Goal: Task Accomplishment & Management: Manage account settings

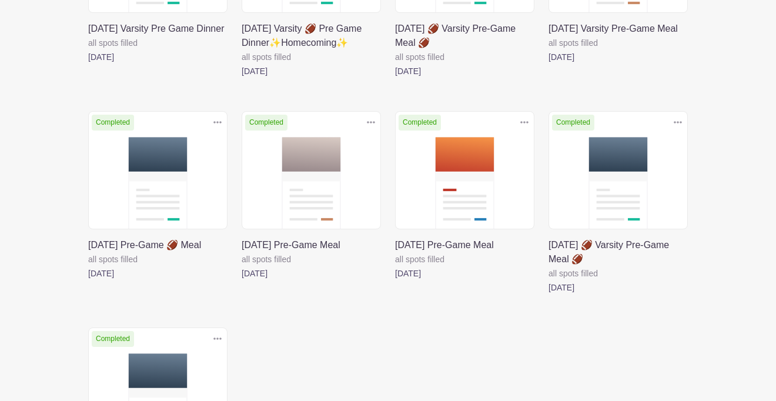
scroll to position [554, 0]
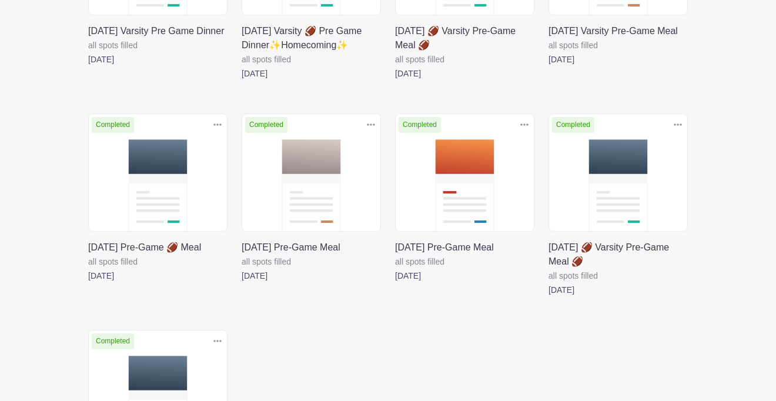
click at [395, 283] on link at bounding box center [395, 283] width 0 height 0
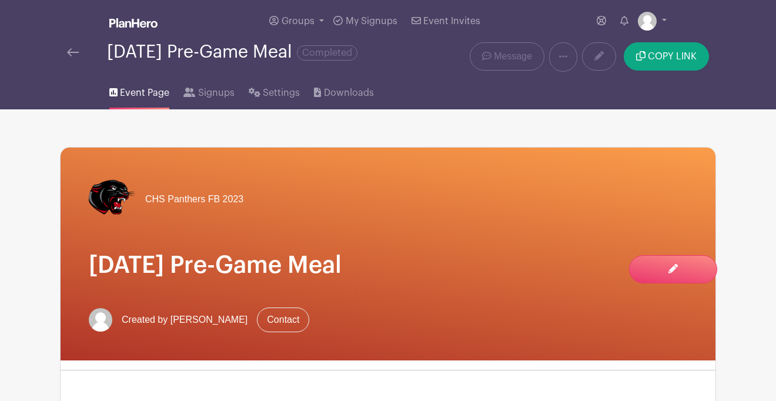
click at [72, 56] on img at bounding box center [73, 52] width 12 height 8
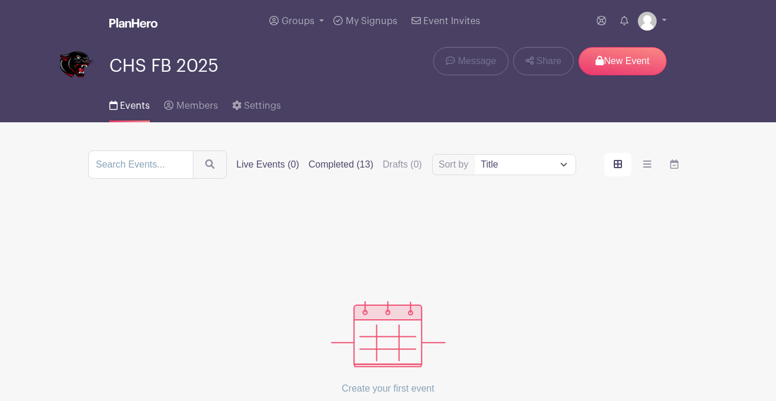
click at [357, 169] on label "Completed (13)" at bounding box center [341, 165] width 65 height 14
click at [0, 0] on input "Completed (13)" at bounding box center [0, 0] width 0 height 0
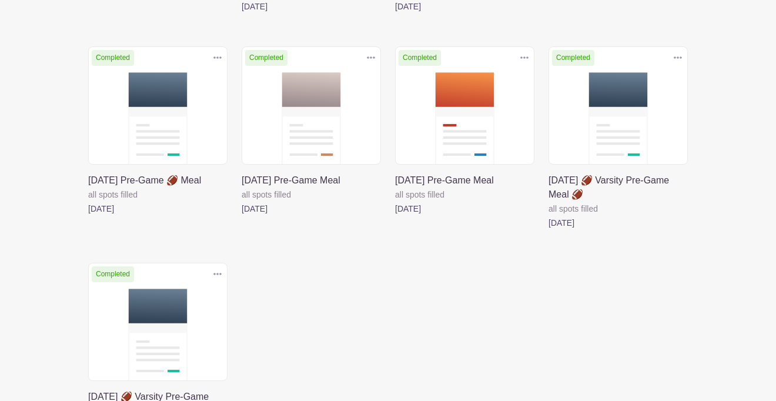
scroll to position [598, 0]
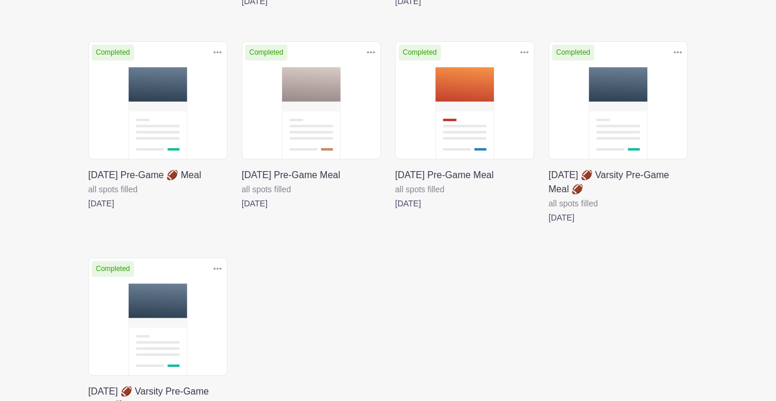
click at [524, 57] on icon at bounding box center [524, 52] width 8 height 9
click at [500, 107] on link "Delete" at bounding box center [486, 97] width 93 height 19
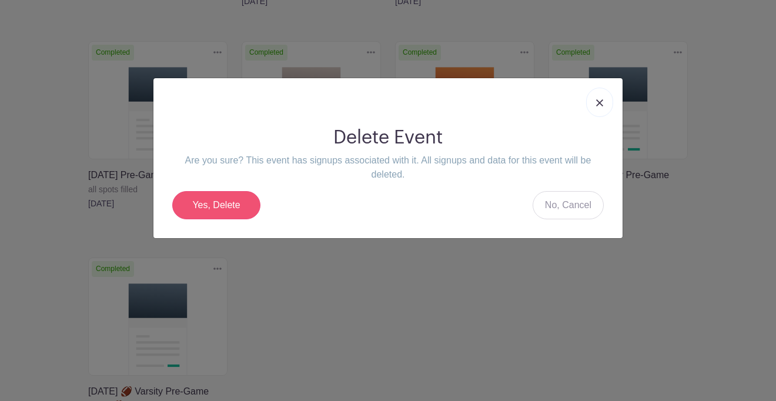
click at [233, 205] on link "Yes, Delete" at bounding box center [216, 205] width 88 height 28
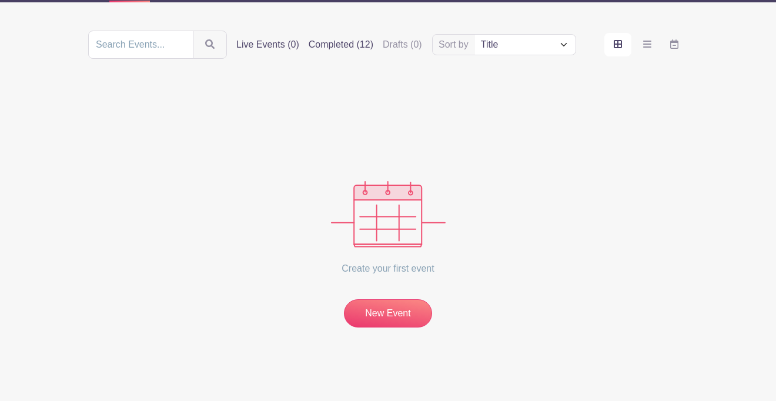
scroll to position [149, 0]
click at [361, 48] on label "Completed (12)" at bounding box center [341, 45] width 65 height 14
click at [0, 0] on input "Completed (12)" at bounding box center [0, 0] width 0 height 0
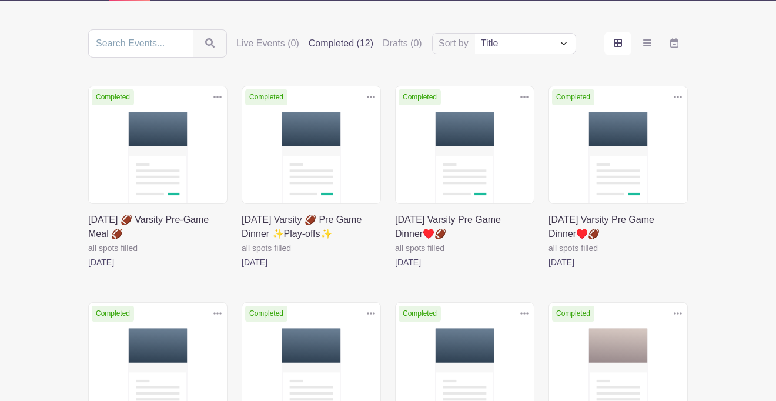
click at [88, 269] on link at bounding box center [88, 269] width 0 height 0
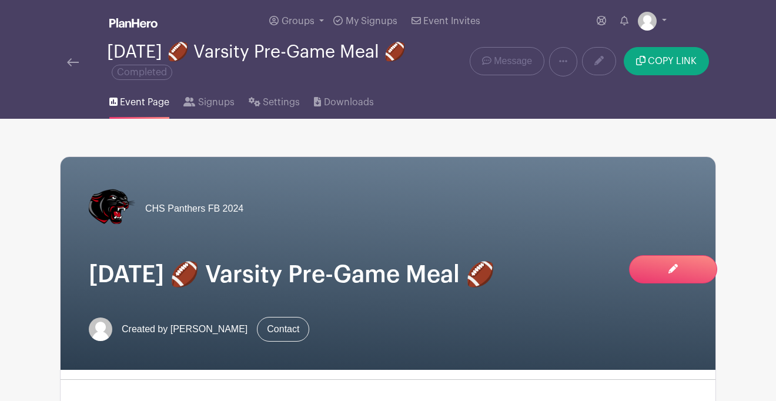
click at [73, 61] on img at bounding box center [73, 62] width 12 height 8
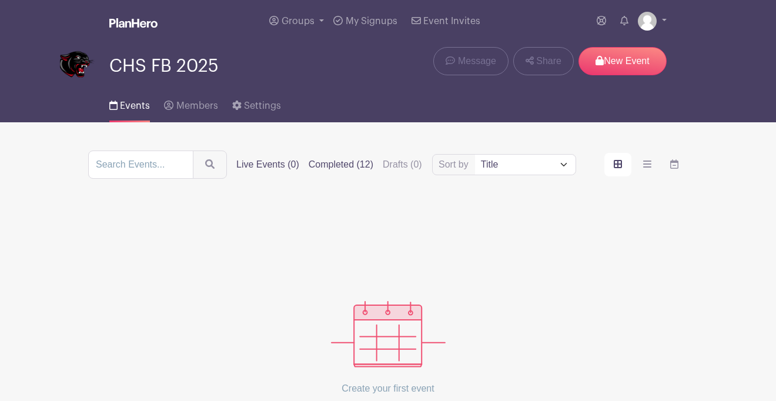
click at [339, 165] on label "Completed (12)" at bounding box center [341, 165] width 65 height 14
click at [0, 0] on input "Completed (12)" at bounding box center [0, 0] width 0 height 0
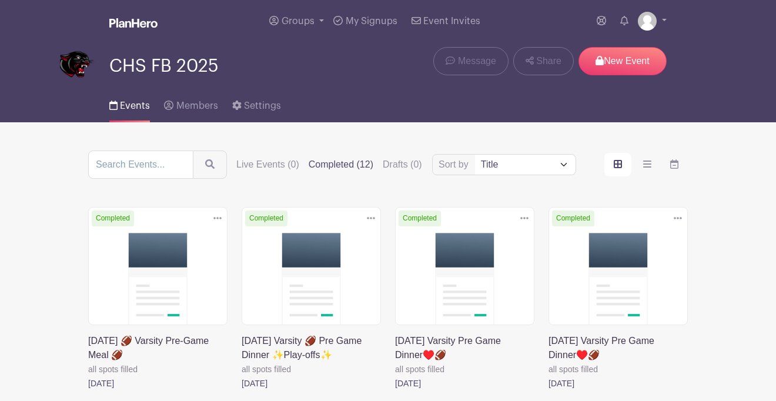
click at [242, 390] on link at bounding box center [242, 390] width 0 height 0
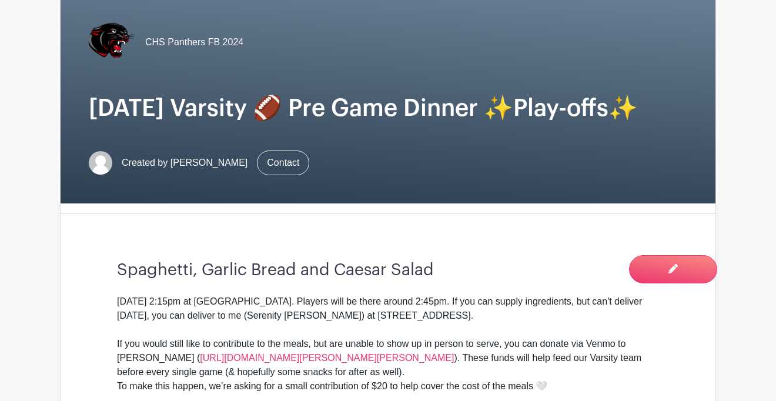
scroll to position [9, 0]
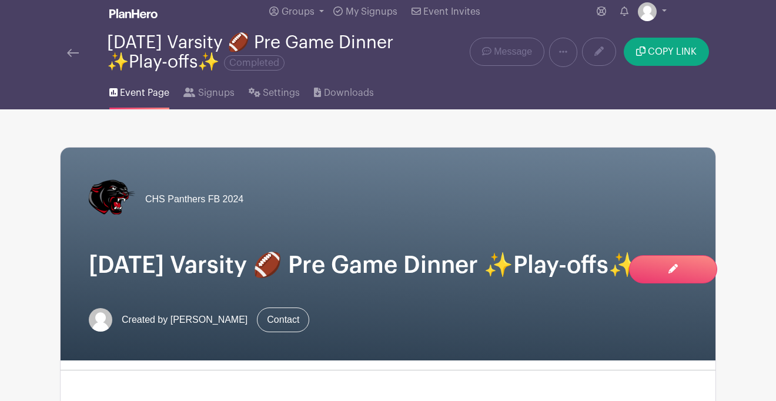
click at [75, 53] on img at bounding box center [73, 53] width 12 height 8
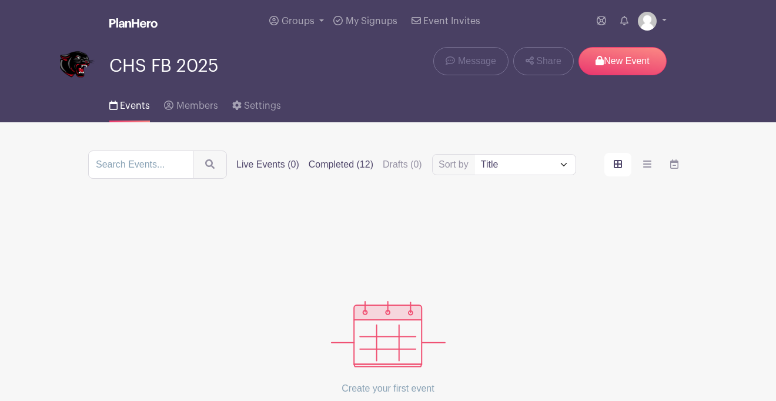
click at [362, 169] on label "Completed (12)" at bounding box center [341, 165] width 65 height 14
click at [0, 0] on input "Completed (12)" at bounding box center [0, 0] width 0 height 0
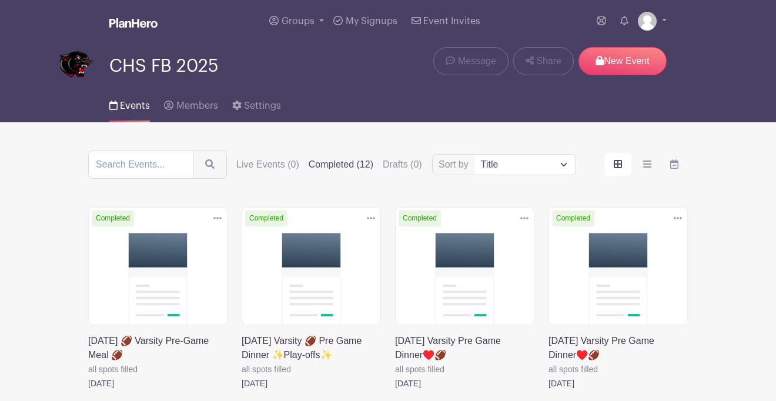
click at [395, 390] on link at bounding box center [395, 390] width 0 height 0
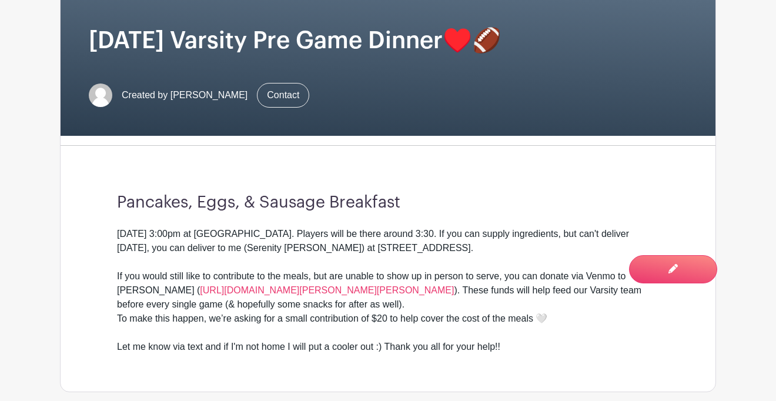
scroll to position [15, 0]
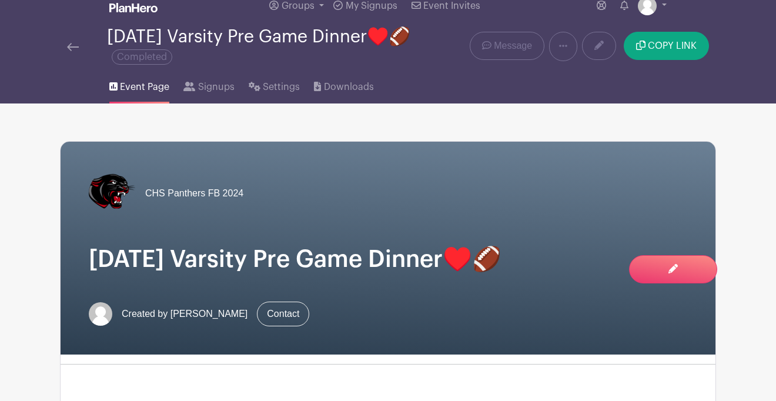
click at [73, 48] on img at bounding box center [73, 47] width 12 height 8
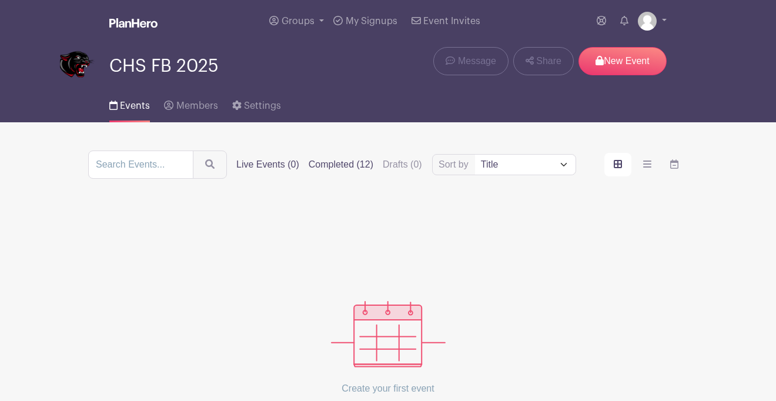
click at [363, 165] on label "Completed (12)" at bounding box center [341, 165] width 65 height 14
click at [0, 0] on input "Completed (12)" at bounding box center [0, 0] width 0 height 0
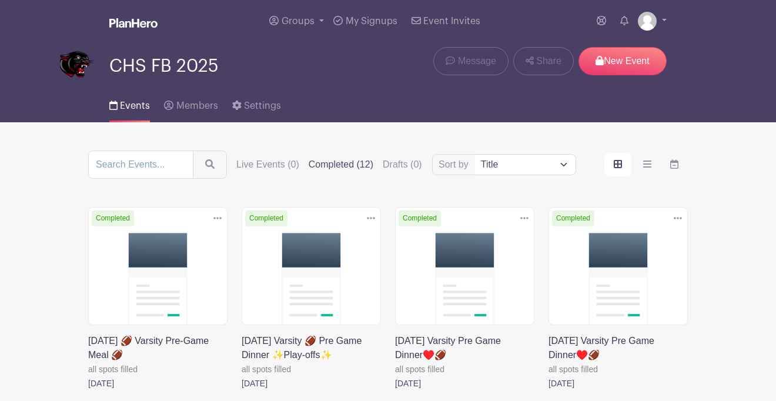
click at [676, 219] on icon at bounding box center [678, 217] width 8 height 9
click at [650, 267] on link "Delete" at bounding box center [639, 263] width 93 height 19
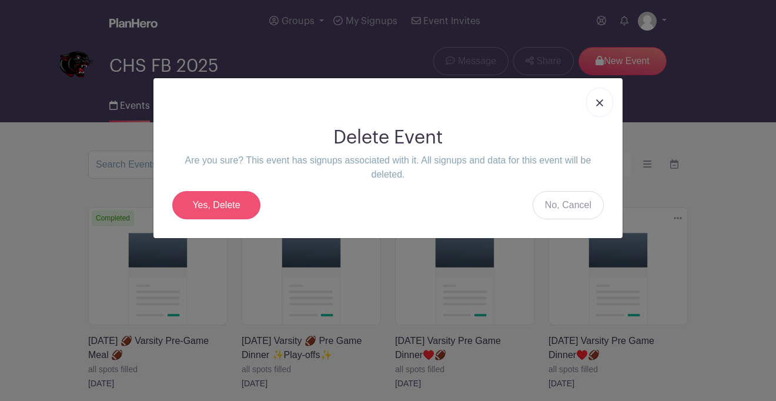
click at [237, 197] on link "Yes, Delete" at bounding box center [216, 205] width 88 height 28
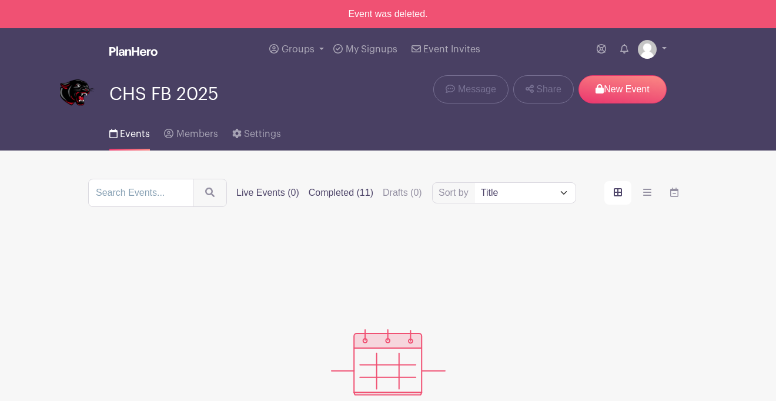
click at [352, 193] on label "Completed (11)" at bounding box center [341, 193] width 65 height 14
click at [0, 0] on input "Completed (11)" at bounding box center [0, 0] width 0 height 0
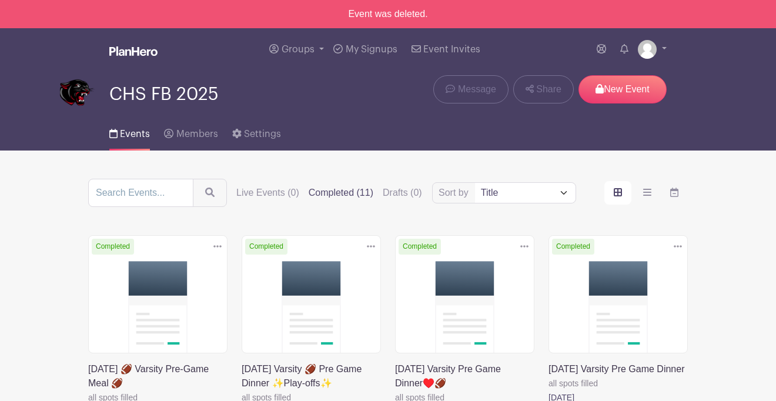
click at [548, 400] on link at bounding box center [548, 404] width 0 height 0
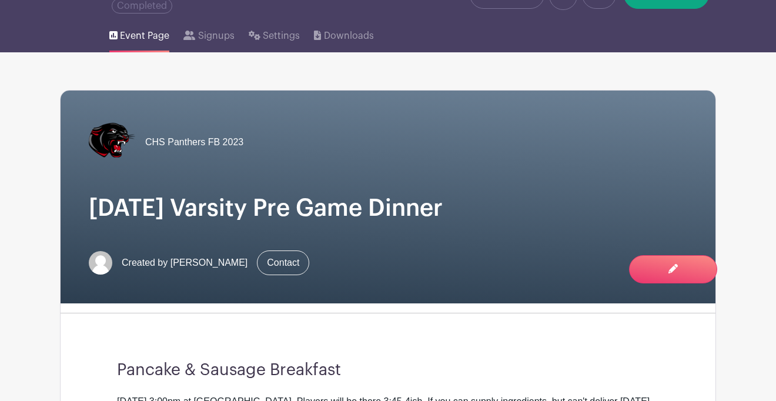
scroll to position [41, 0]
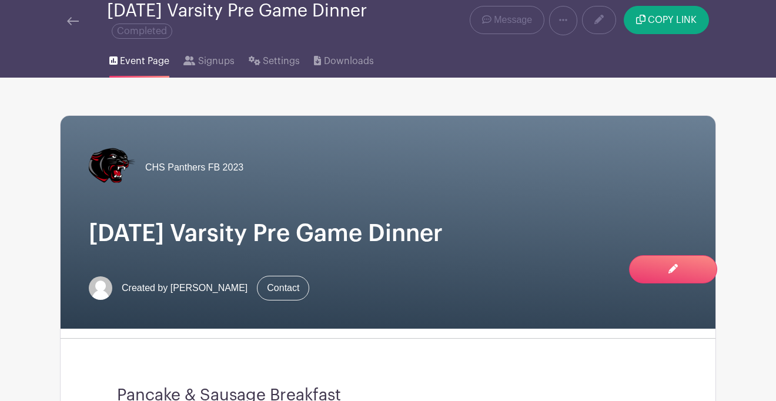
click at [73, 22] on img at bounding box center [73, 21] width 12 height 8
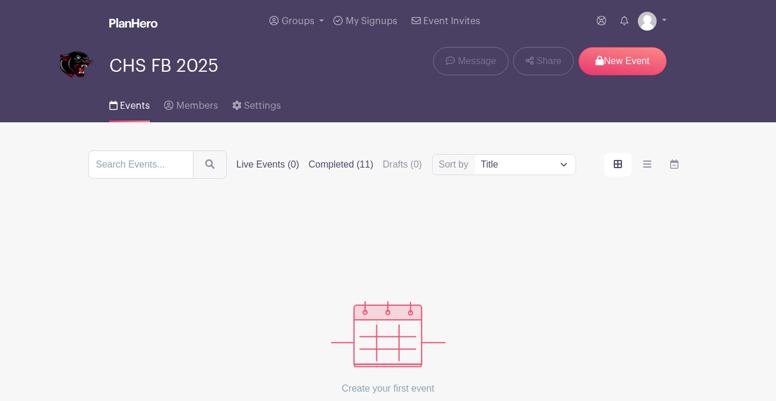
click at [359, 169] on label "Completed (11)" at bounding box center [341, 165] width 65 height 14
click at [0, 0] on input "Completed (11)" at bounding box center [0, 0] width 0 height 0
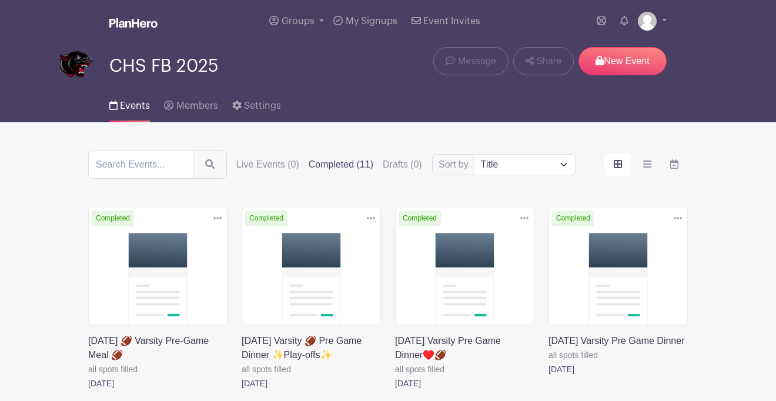
click at [676, 220] on icon at bounding box center [678, 217] width 8 height 9
click at [645, 267] on link "Delete" at bounding box center [639, 263] width 93 height 19
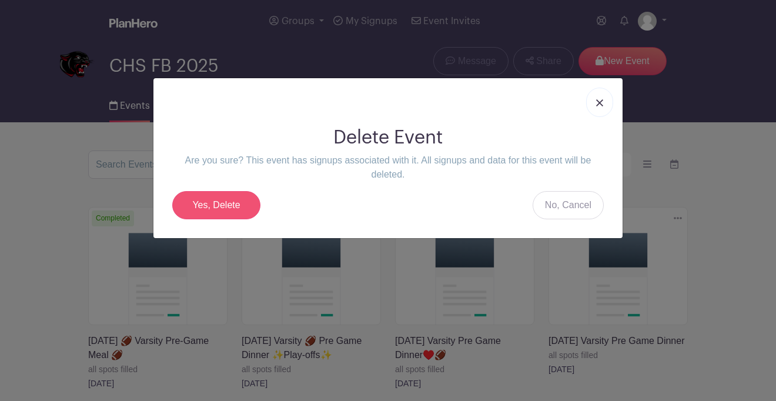
click at [216, 205] on link "Yes, Delete" at bounding box center [216, 205] width 88 height 28
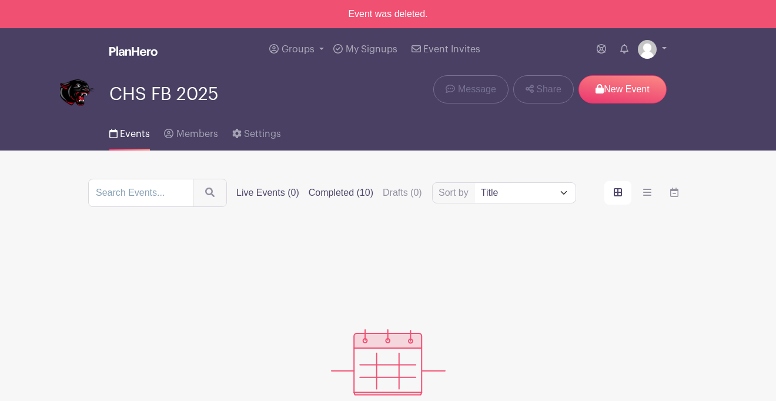
click at [352, 196] on label "Completed (10)" at bounding box center [341, 193] width 65 height 14
click at [0, 0] on input "Completed (10)" at bounding box center [0, 0] width 0 height 0
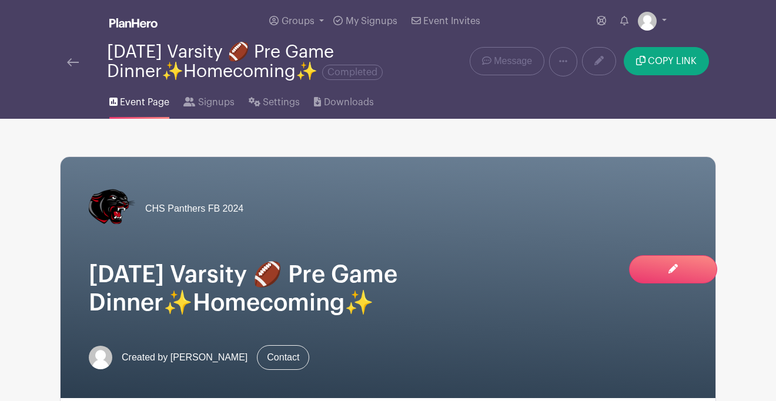
click at [71, 63] on img at bounding box center [73, 62] width 12 height 8
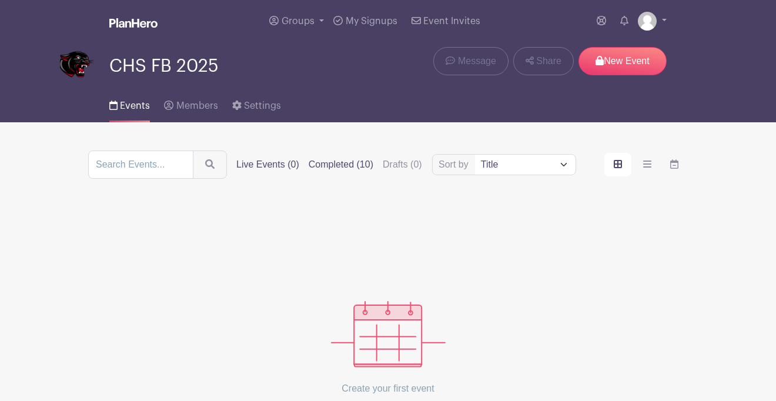
click at [363, 165] on label "Completed (10)" at bounding box center [341, 165] width 65 height 14
click at [0, 0] on input "Completed (10)" at bounding box center [0, 0] width 0 height 0
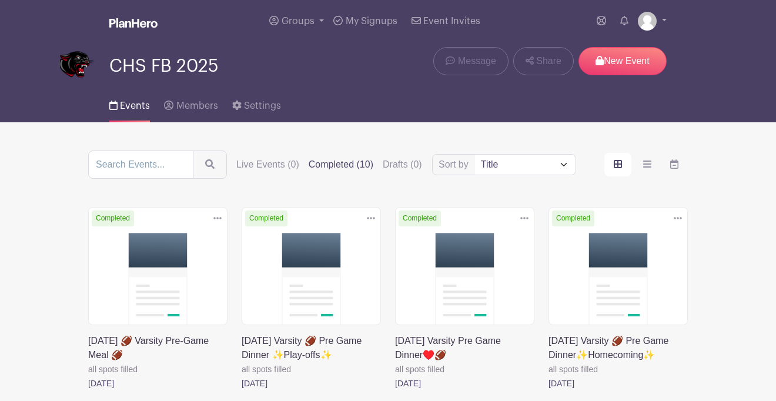
click at [674, 215] on icon at bounding box center [678, 217] width 8 height 9
click at [652, 262] on link "Delete" at bounding box center [639, 263] width 93 height 19
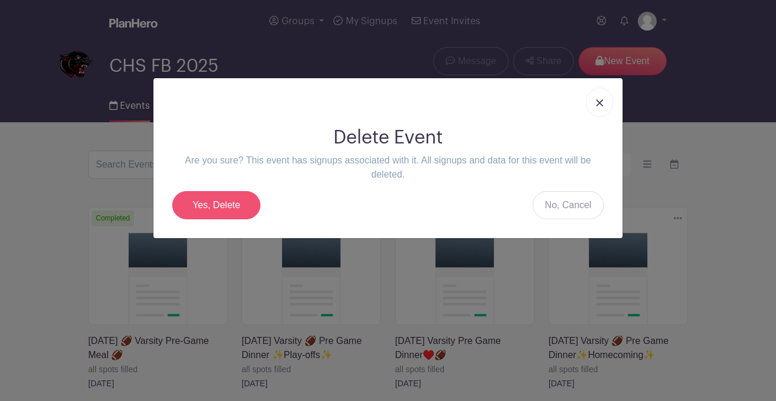
click at [239, 207] on link "Yes, Delete" at bounding box center [216, 205] width 88 height 28
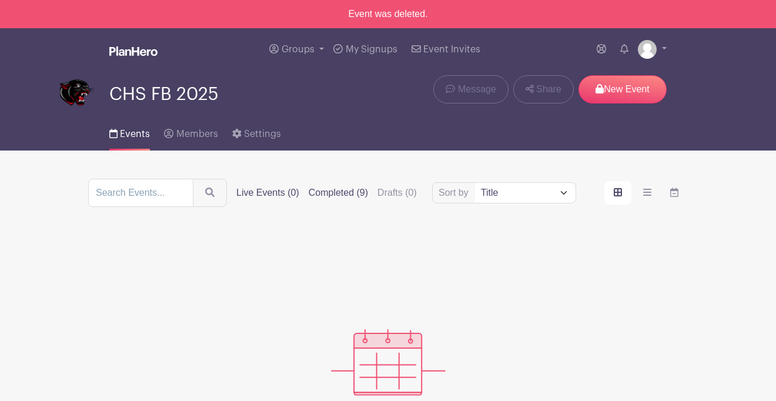
click at [360, 190] on label "Completed (9)" at bounding box center [338, 193] width 59 height 14
click at [0, 0] on input "Completed (9)" at bounding box center [0, 0] width 0 height 0
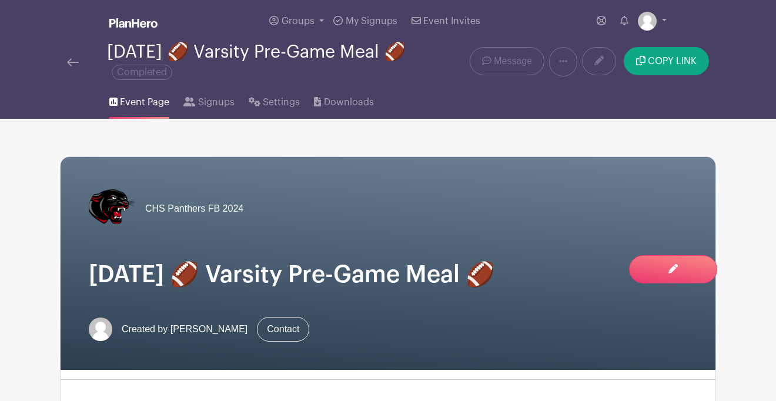
click at [73, 62] on img at bounding box center [73, 62] width 12 height 8
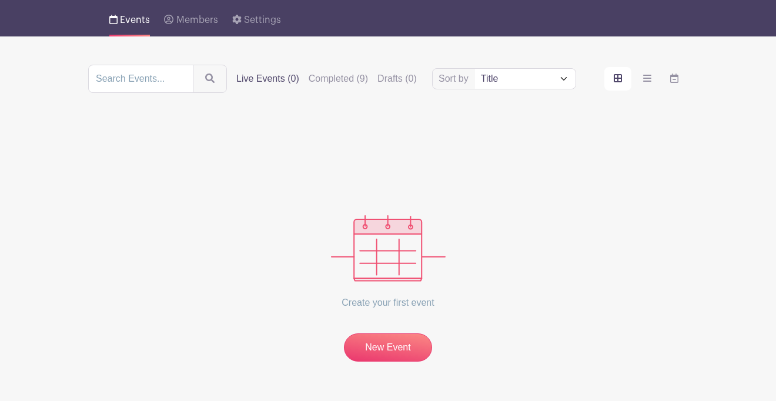
scroll to position [87, 0]
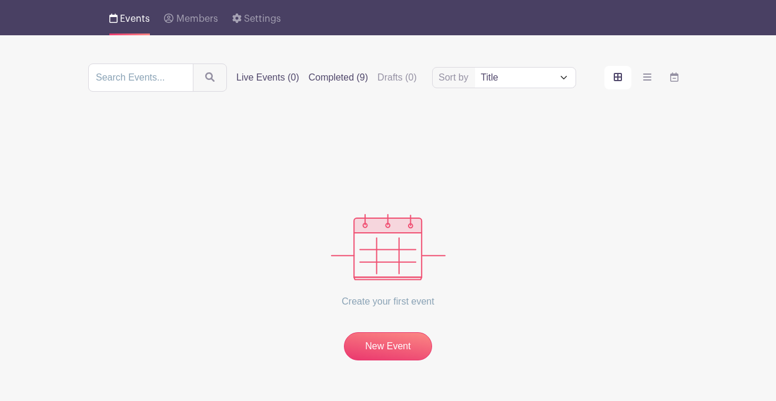
click at [358, 82] on label "Completed (9)" at bounding box center [338, 78] width 59 height 14
click at [0, 0] on input "Completed (9)" at bounding box center [0, 0] width 0 height 0
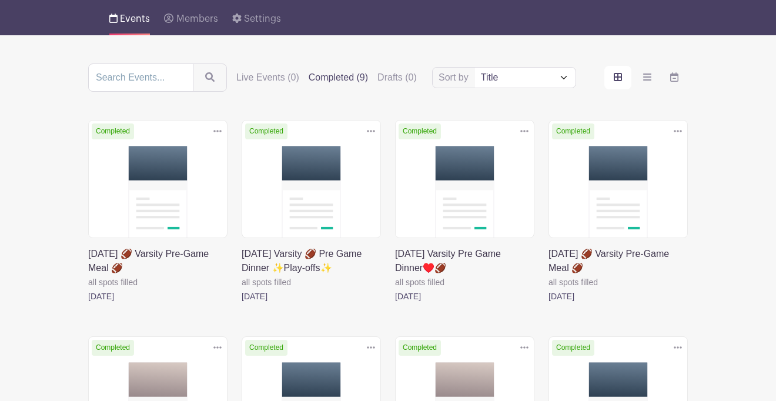
click at [679, 133] on icon at bounding box center [678, 130] width 8 height 9
click at [654, 176] on link "Delete" at bounding box center [639, 176] width 93 height 19
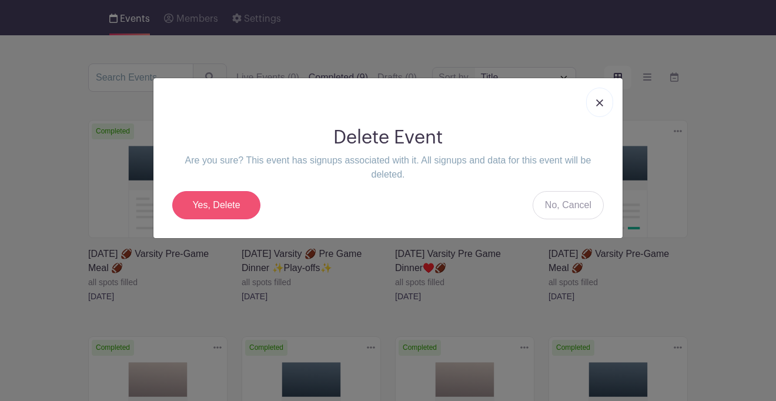
click at [218, 207] on link "Yes, Delete" at bounding box center [216, 205] width 88 height 28
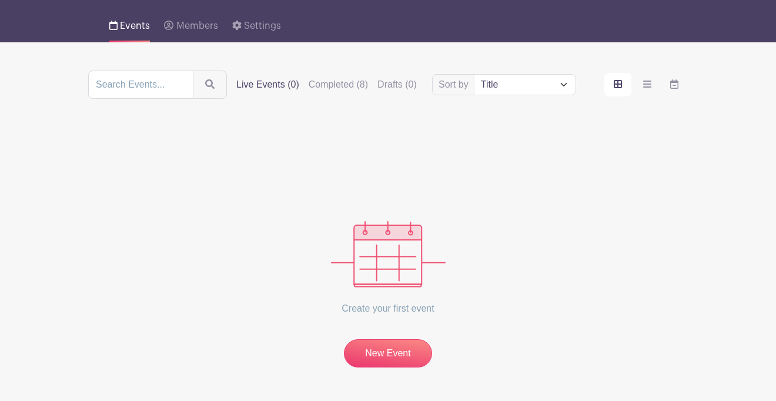
scroll to position [74, 0]
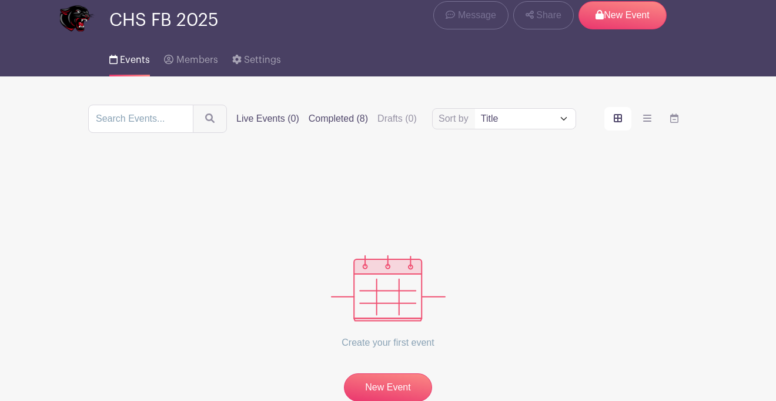
click at [349, 126] on label "Completed (8)" at bounding box center [338, 119] width 59 height 14
click at [0, 0] on input "Completed (8)" at bounding box center [0, 0] width 0 height 0
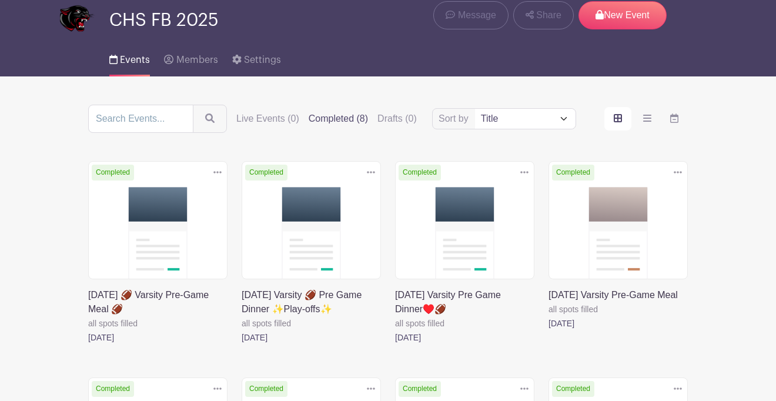
click at [548, 330] on link at bounding box center [548, 330] width 0 height 0
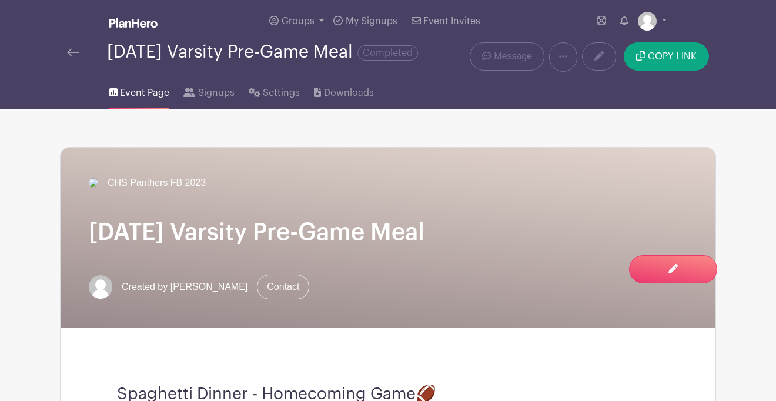
click at [75, 56] on img at bounding box center [73, 52] width 12 height 8
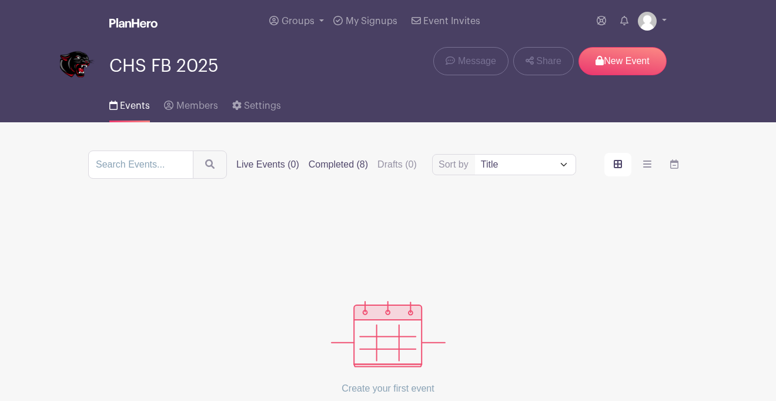
click at [354, 163] on label "Completed (8)" at bounding box center [338, 165] width 59 height 14
click at [0, 0] on input "Completed (8)" at bounding box center [0, 0] width 0 height 0
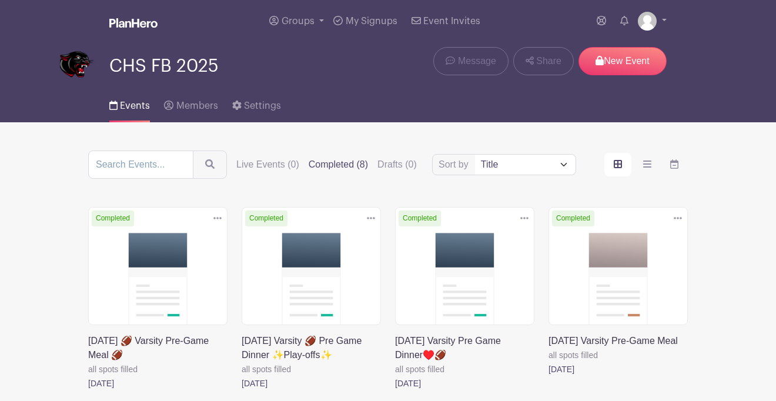
click at [680, 219] on icon at bounding box center [678, 218] width 8 height 2
click at [659, 266] on link "Delete" at bounding box center [639, 263] width 93 height 19
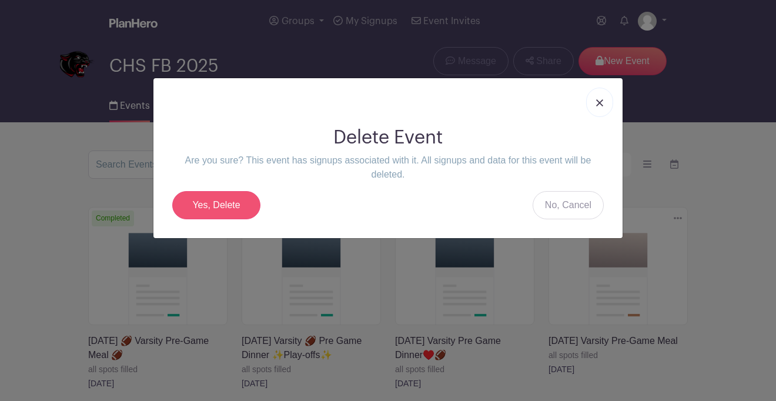
click at [217, 202] on link "Yes, Delete" at bounding box center [216, 205] width 88 height 28
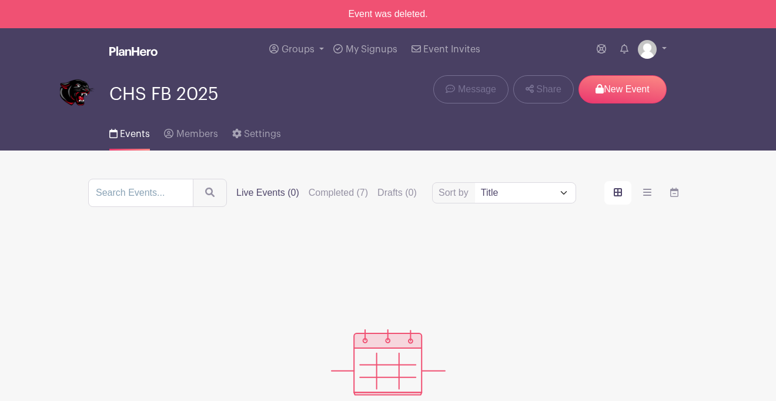
click at [331, 186] on div "Sort by Title Recently modified Newest Upcoming dates Live Events (0) Completed…" at bounding box center [387, 193] width 599 height 28
click at [336, 192] on label "Completed (7)" at bounding box center [338, 193] width 59 height 14
click at [0, 0] on input "Completed (7)" at bounding box center [0, 0] width 0 height 0
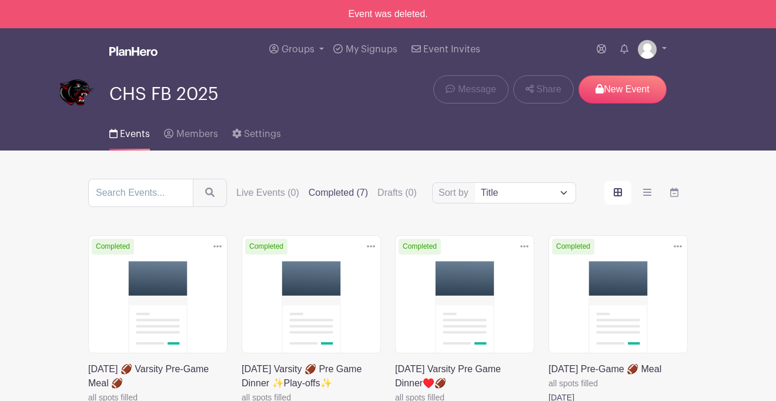
click at [548, 400] on link at bounding box center [548, 404] width 0 height 0
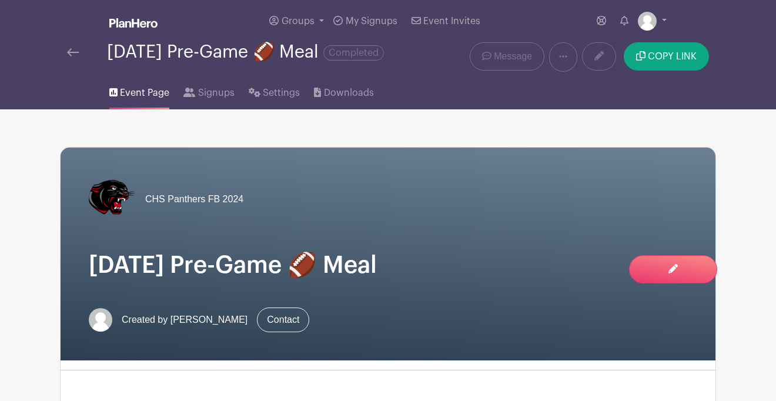
click at [77, 56] on img at bounding box center [73, 52] width 12 height 8
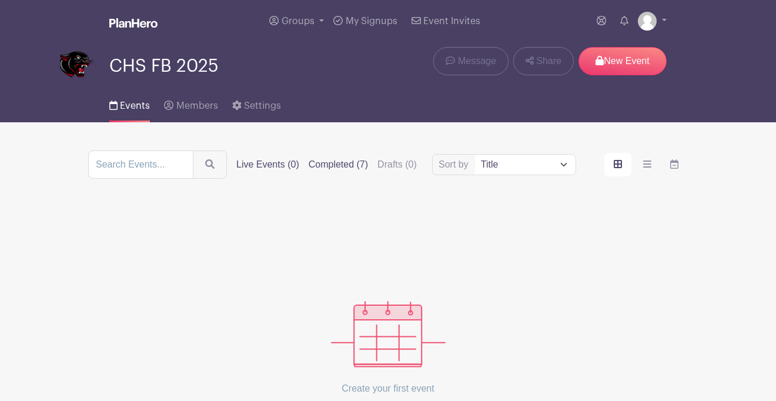
click at [359, 162] on label "Completed (7)" at bounding box center [338, 165] width 59 height 14
click at [0, 0] on input "Completed (7)" at bounding box center [0, 0] width 0 height 0
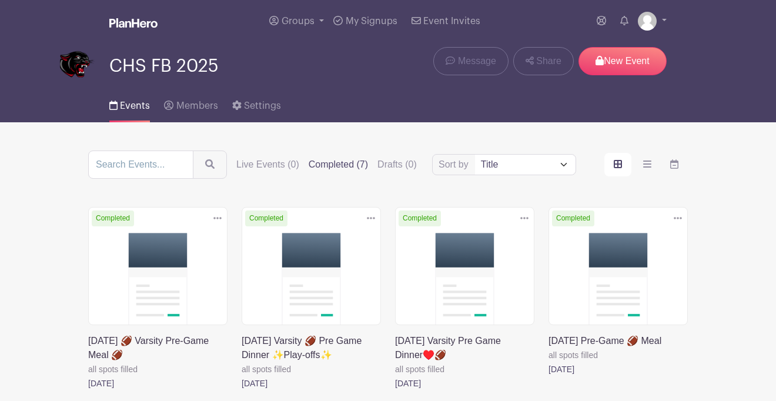
click at [677, 222] on icon at bounding box center [678, 217] width 8 height 9
click at [646, 261] on link "Delete" at bounding box center [639, 263] width 93 height 19
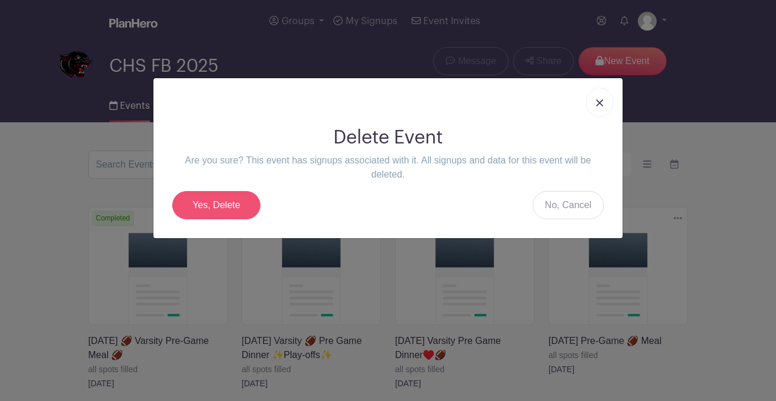
click at [232, 205] on link "Yes, Delete" at bounding box center [216, 205] width 88 height 28
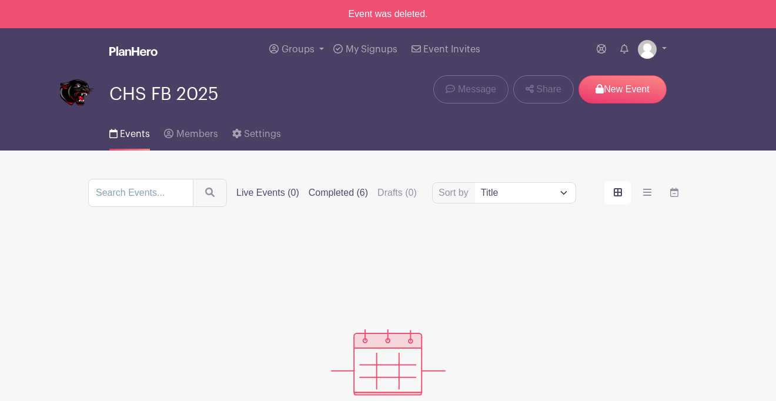
click at [353, 195] on label "Completed (6)" at bounding box center [338, 193] width 59 height 14
click at [0, 0] on input "Completed (6)" at bounding box center [0, 0] width 0 height 0
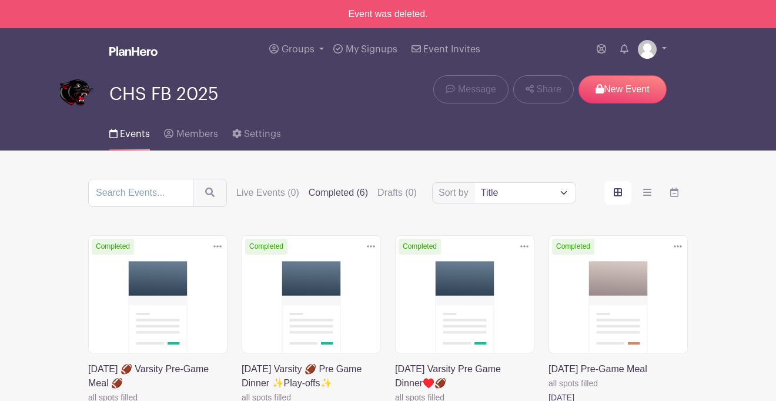
click at [548, 400] on link at bounding box center [548, 404] width 0 height 0
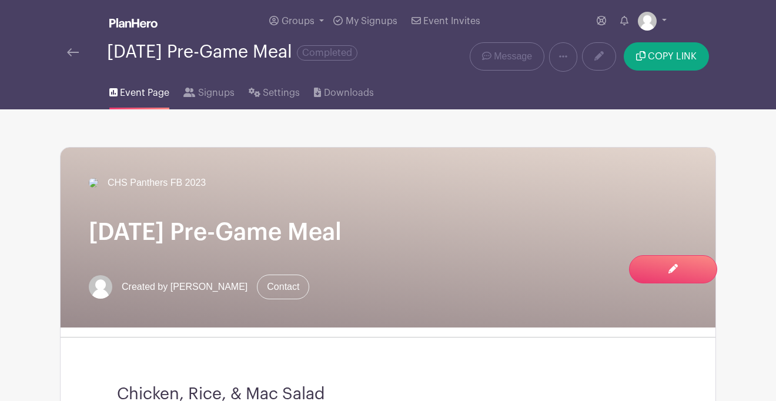
click at [72, 56] on img at bounding box center [73, 52] width 12 height 8
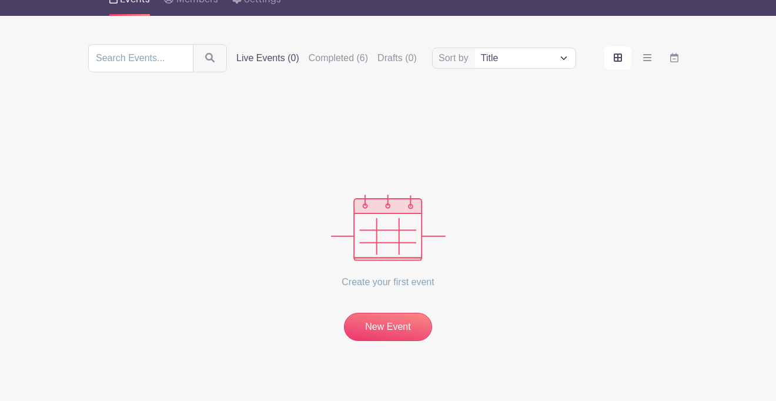
scroll to position [107, 0]
click at [365, 55] on label "Completed (6)" at bounding box center [338, 58] width 59 height 14
click at [0, 0] on input "Completed (6)" at bounding box center [0, 0] width 0 height 0
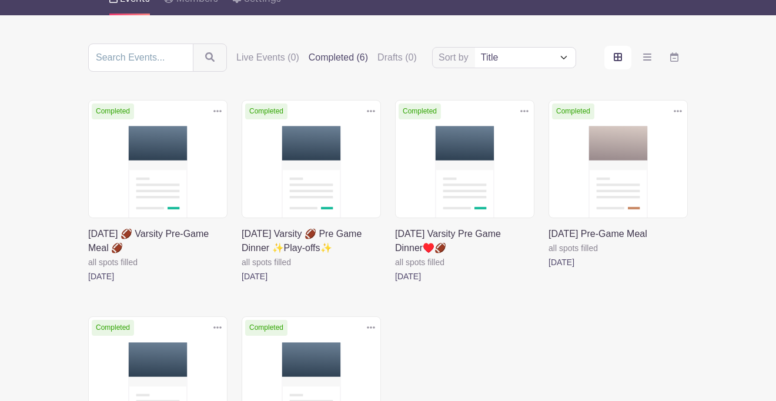
click at [675, 112] on icon at bounding box center [678, 111] width 8 height 2
click at [652, 157] on link "Delete" at bounding box center [639, 156] width 93 height 19
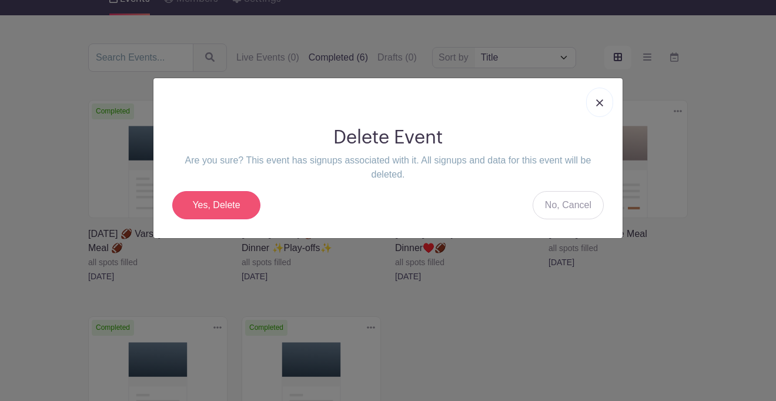
click at [243, 203] on link "Yes, Delete" at bounding box center [216, 205] width 88 height 28
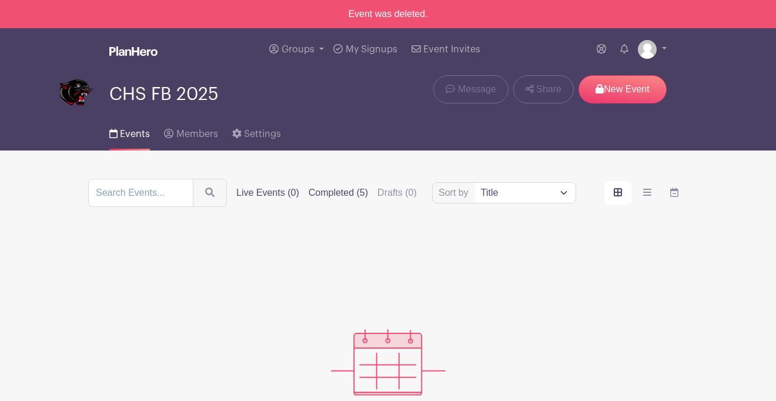
click at [341, 189] on label "Completed (5)" at bounding box center [338, 193] width 59 height 14
click at [0, 0] on input "Completed (5)" at bounding box center [0, 0] width 0 height 0
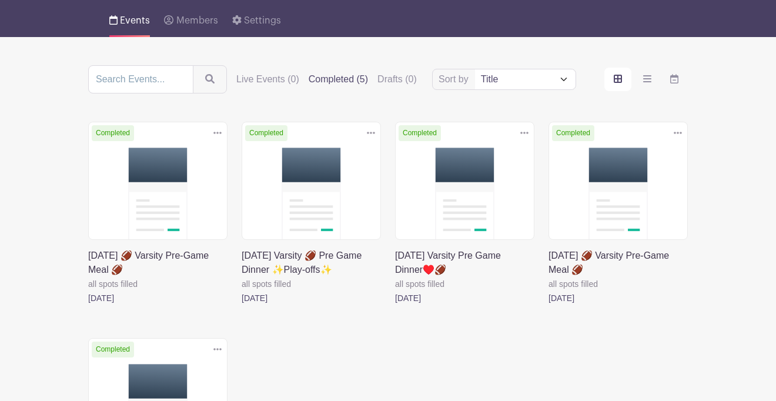
click at [548, 305] on link at bounding box center [548, 305] width 0 height 0
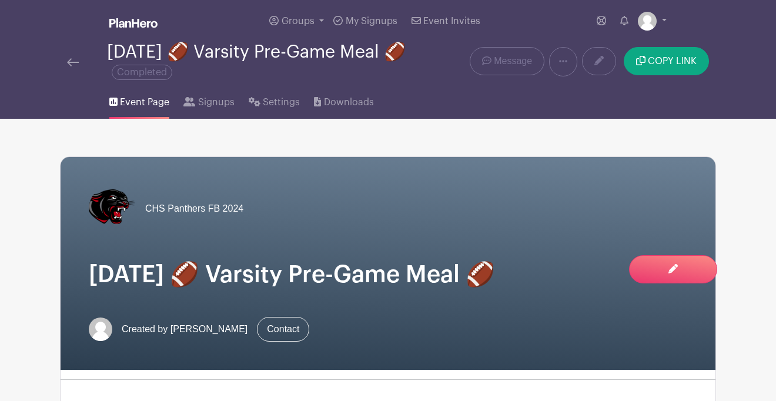
click at [72, 61] on img at bounding box center [73, 62] width 12 height 8
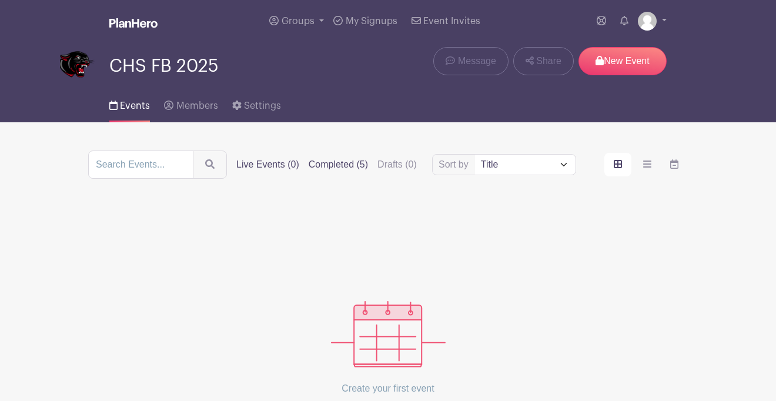
click at [360, 164] on label "Completed (5)" at bounding box center [338, 165] width 59 height 14
click at [0, 0] on input "Completed (5)" at bounding box center [0, 0] width 0 height 0
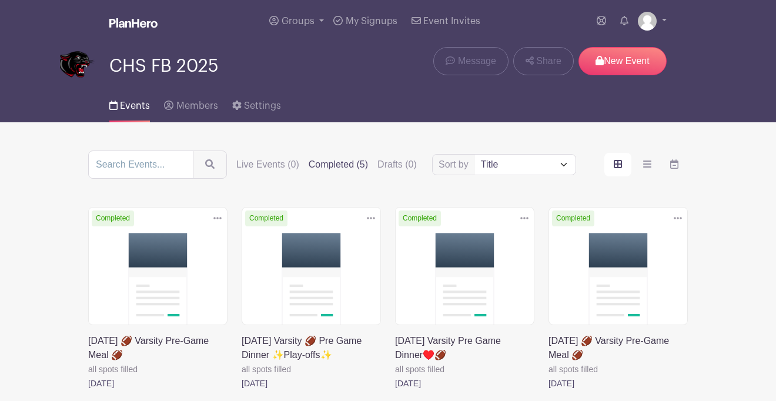
click at [548, 390] on link at bounding box center [548, 390] width 0 height 0
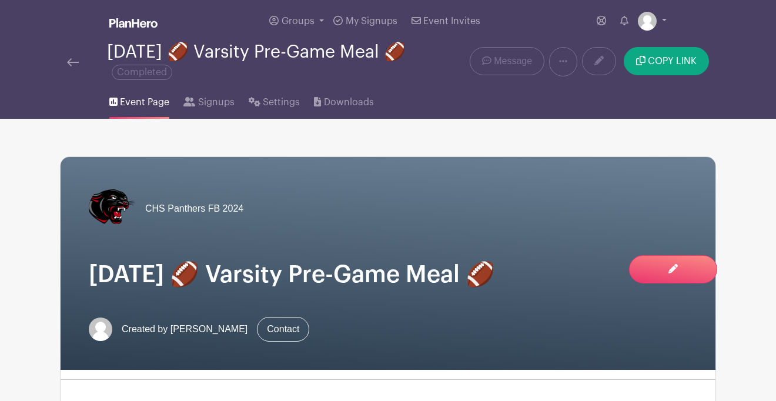
click at [75, 62] on img at bounding box center [73, 62] width 12 height 8
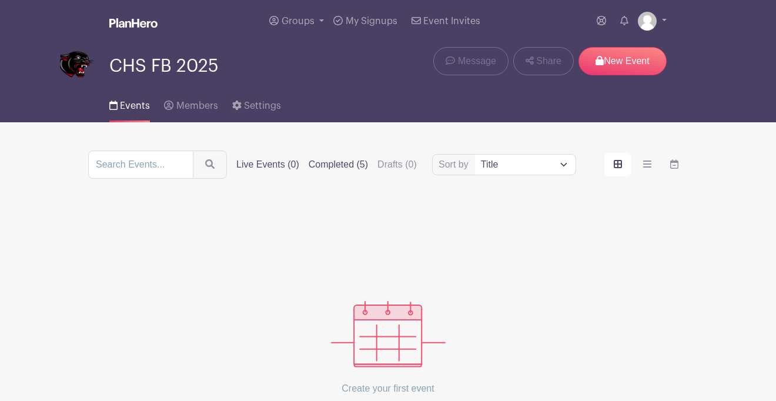
click at [356, 166] on label "Completed (5)" at bounding box center [338, 165] width 59 height 14
click at [0, 0] on input "Completed (5)" at bounding box center [0, 0] width 0 height 0
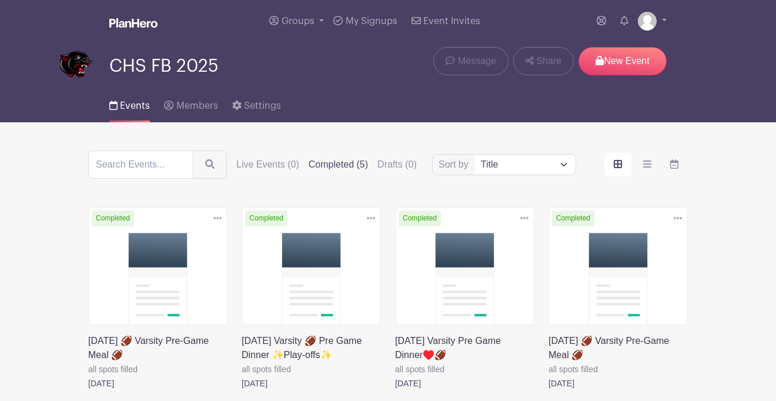
click at [675, 218] on icon at bounding box center [678, 217] width 8 height 9
click at [655, 263] on link "Delete" at bounding box center [639, 263] width 93 height 19
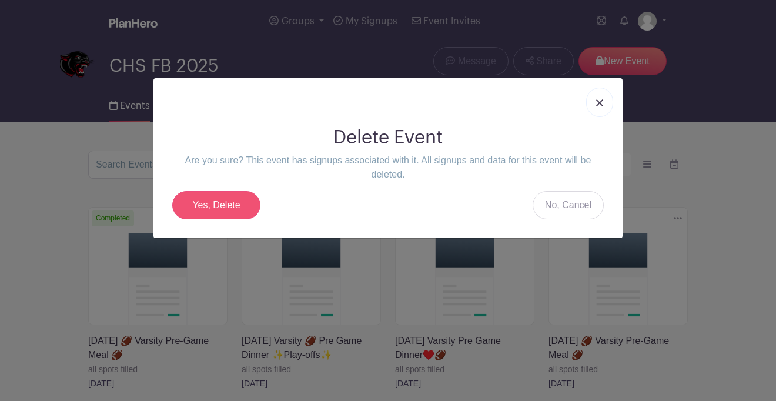
click at [239, 203] on link "Yes, Delete" at bounding box center [216, 205] width 88 height 28
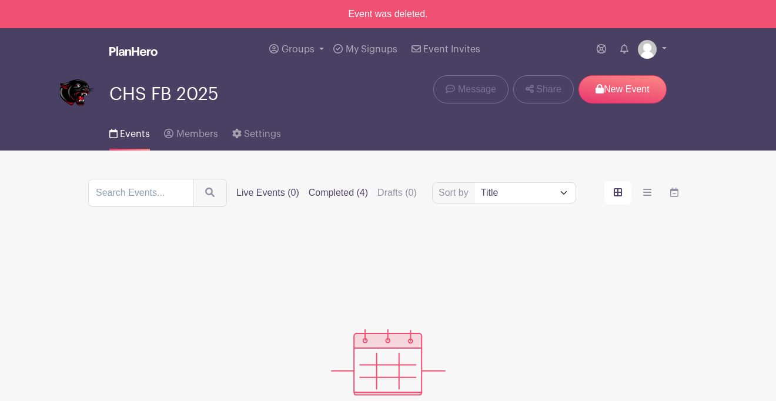
click at [344, 190] on label "Completed (4)" at bounding box center [338, 193] width 59 height 14
click at [0, 0] on input "Completed (4)" at bounding box center [0, 0] width 0 height 0
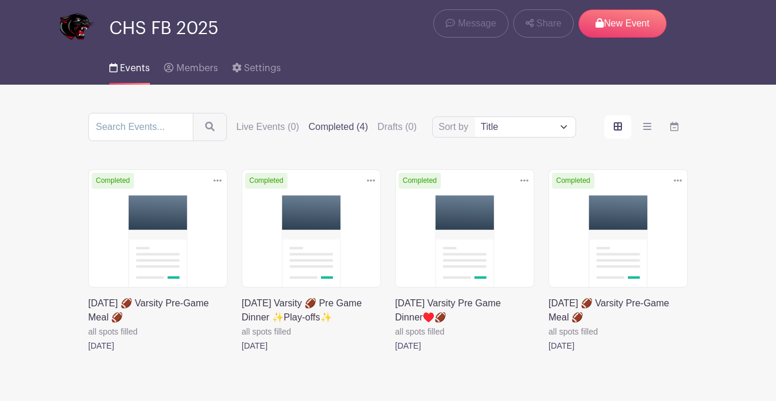
click at [548, 353] on link at bounding box center [548, 353] width 0 height 0
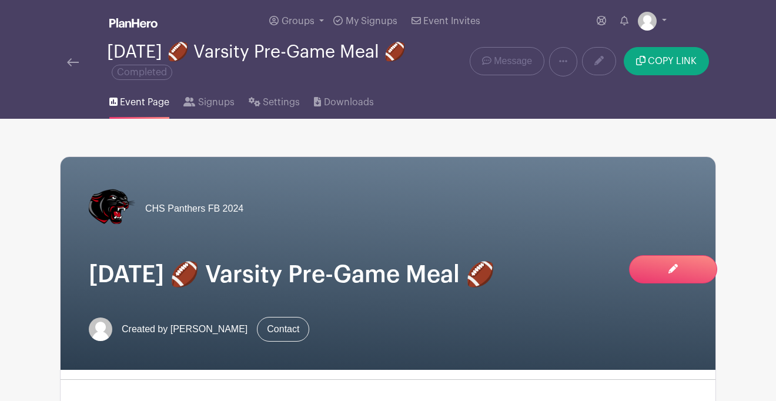
click at [76, 64] on img at bounding box center [73, 62] width 12 height 8
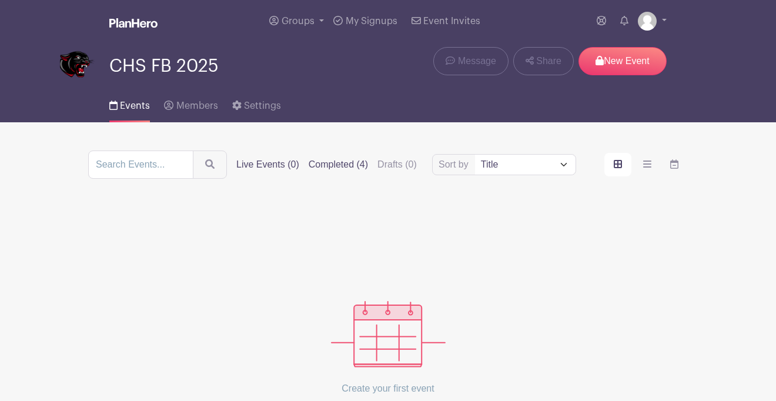
click at [363, 167] on label "Completed (4)" at bounding box center [338, 165] width 59 height 14
click at [0, 0] on input "Completed (4)" at bounding box center [0, 0] width 0 height 0
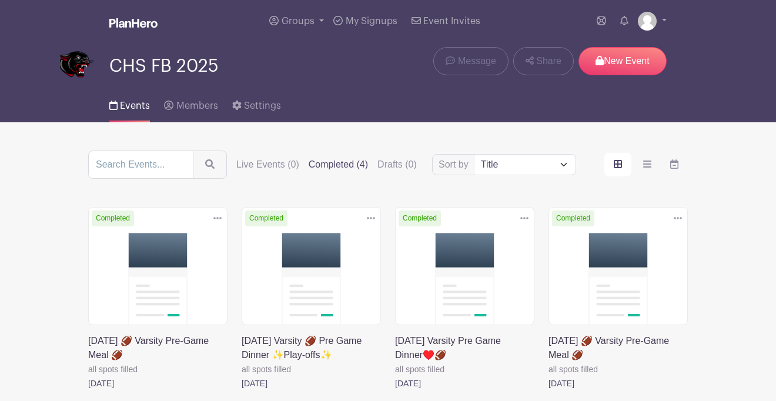
click at [674, 220] on icon at bounding box center [678, 217] width 8 height 9
click at [635, 264] on link "Delete" at bounding box center [639, 263] width 93 height 19
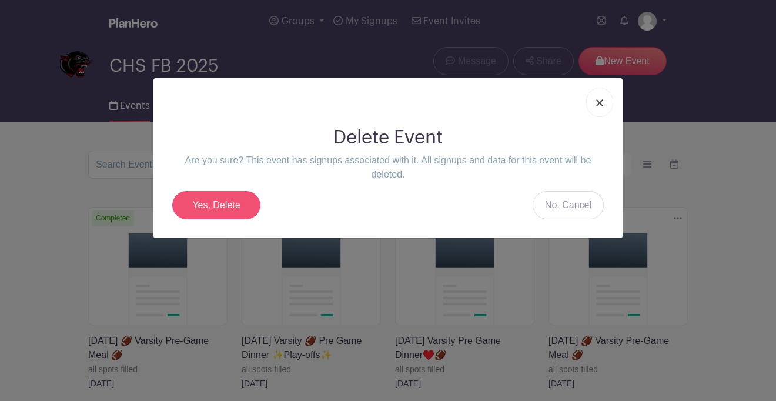
click at [198, 209] on link "Yes, Delete" at bounding box center [216, 205] width 88 height 28
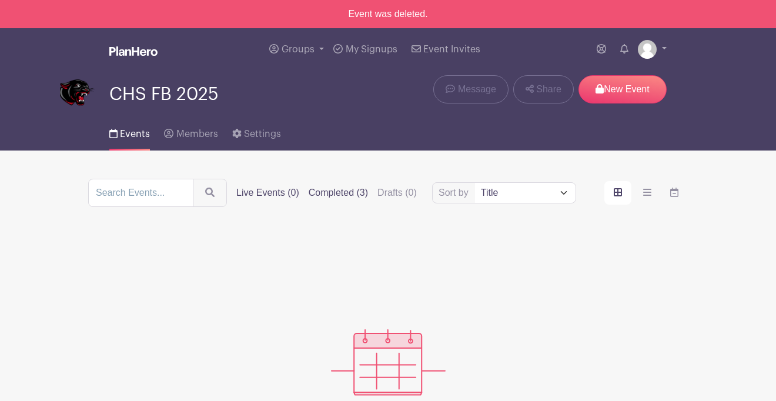
click at [334, 195] on label "Completed (3)" at bounding box center [338, 193] width 59 height 14
click at [0, 0] on input "Completed (3)" at bounding box center [0, 0] width 0 height 0
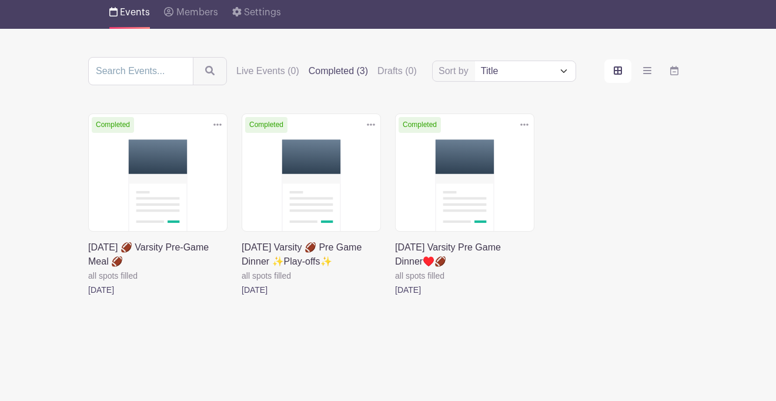
click at [395, 297] on link at bounding box center [395, 297] width 0 height 0
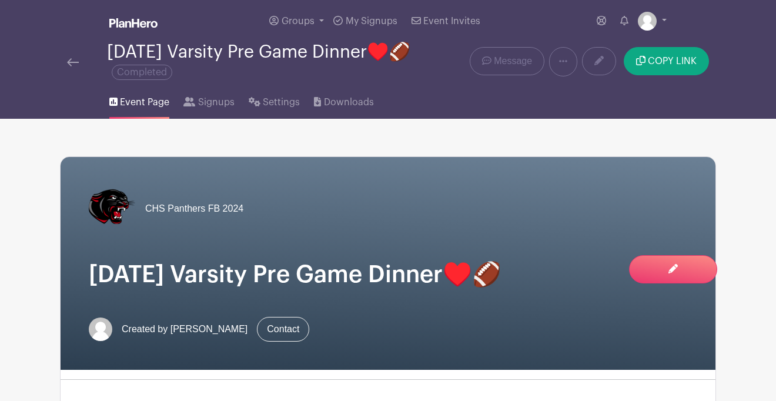
click at [76, 62] on img at bounding box center [73, 62] width 12 height 8
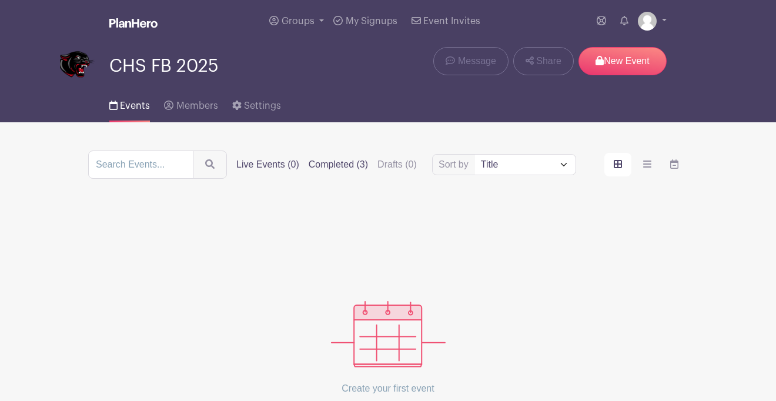
click at [347, 165] on label "Completed (3)" at bounding box center [338, 165] width 59 height 14
click at [0, 0] on input "Completed (3)" at bounding box center [0, 0] width 0 height 0
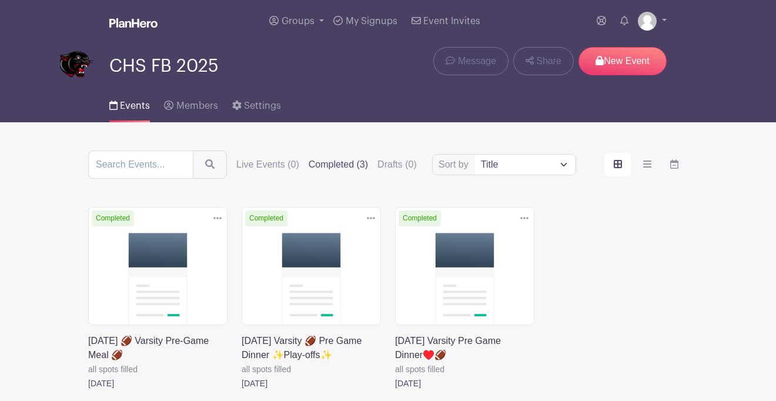
click at [524, 217] on icon at bounding box center [524, 217] width 8 height 9
click at [501, 261] on link "Delete" at bounding box center [486, 263] width 93 height 19
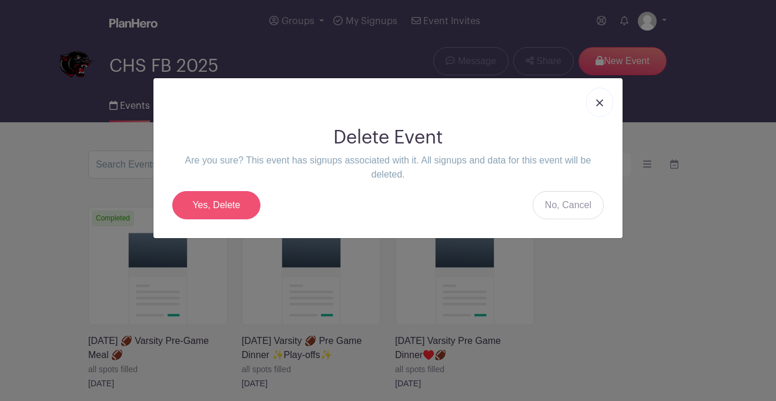
click at [243, 202] on link "Yes, Delete" at bounding box center [216, 205] width 88 height 28
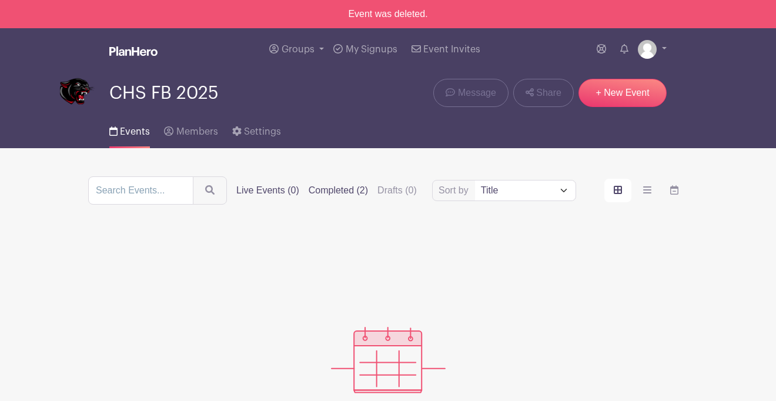
click at [349, 193] on label "Completed (2)" at bounding box center [338, 190] width 59 height 14
click at [0, 0] on input "Completed (2)" at bounding box center [0, 0] width 0 height 0
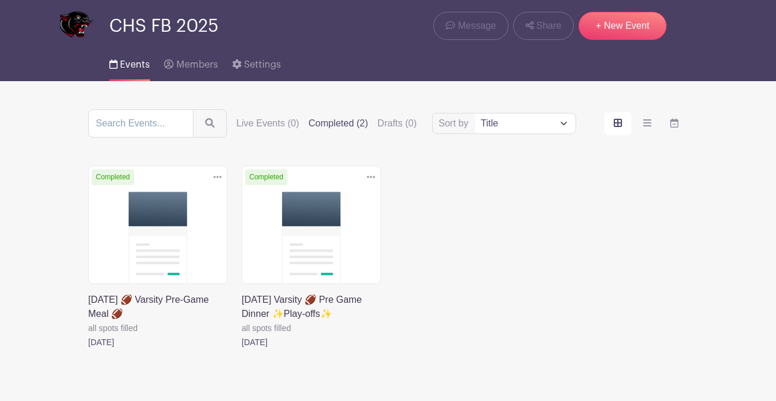
scroll to position [68, 0]
